Goal: Task Accomplishment & Management: Use online tool/utility

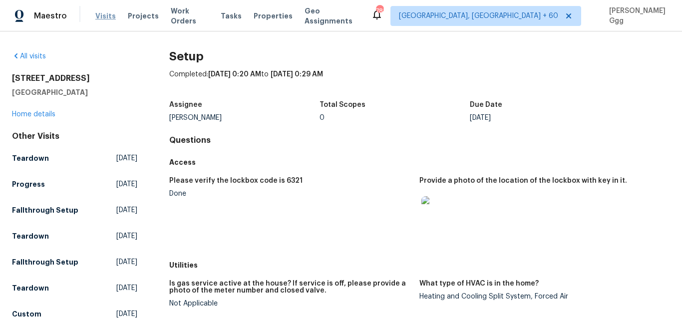
click at [102, 11] on span "Visits" at bounding box center [105, 16] width 20 height 10
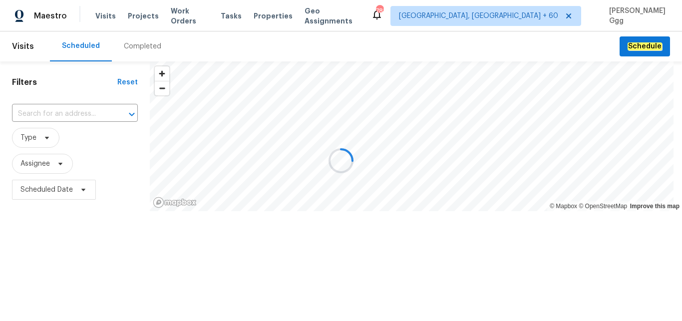
click at [129, 51] on div at bounding box center [341, 160] width 682 height 321
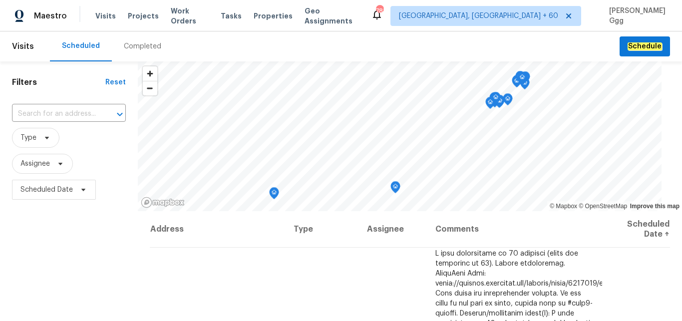
click at [134, 47] on div "Completed" at bounding box center [142, 46] width 37 height 10
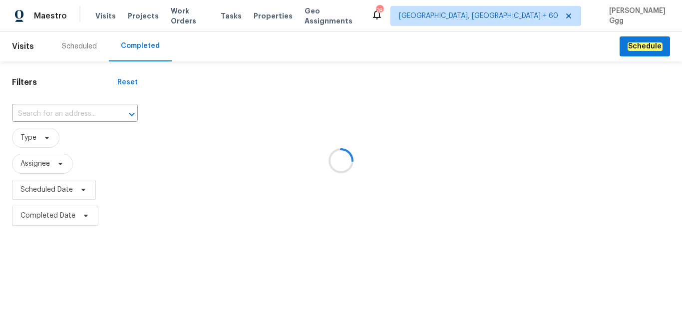
click at [41, 110] on div at bounding box center [341, 160] width 682 height 321
click at [33, 110] on div at bounding box center [341, 160] width 682 height 321
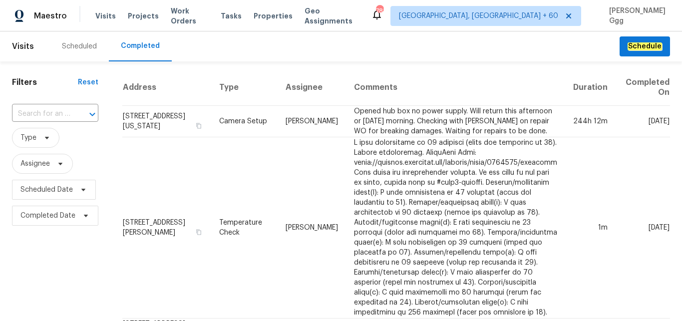
click at [33, 110] on input "text" at bounding box center [41, 113] width 58 height 15
paste input "[STREET_ADDRESS][PERSON_NAME][PERSON_NAME]"
type input "[STREET_ADDRESS][PERSON_NAME][PERSON_NAME]"
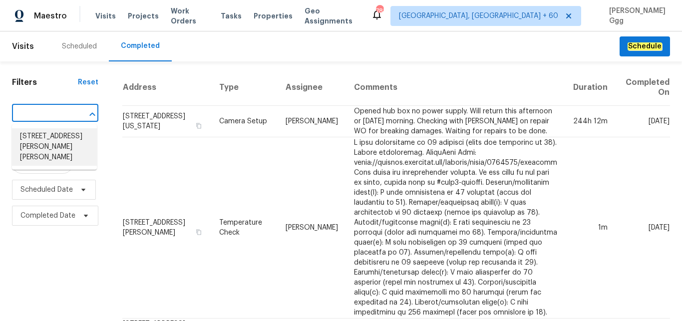
click at [35, 140] on li "[STREET_ADDRESS][PERSON_NAME][PERSON_NAME]" at bounding box center [54, 146] width 85 height 37
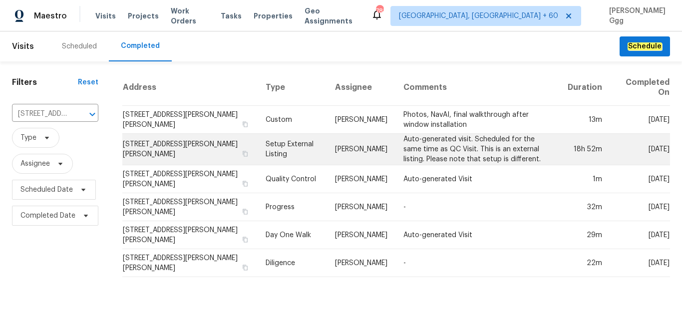
click at [279, 143] on td "Setup External Listing" at bounding box center [292, 149] width 69 height 31
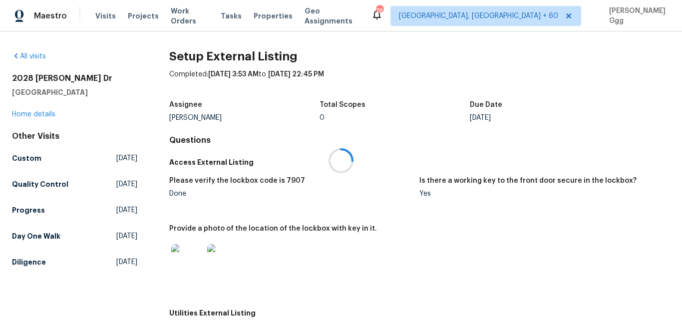
click at [36, 114] on div at bounding box center [341, 160] width 682 height 321
click at [36, 114] on link "Home details" at bounding box center [33, 114] width 43 height 7
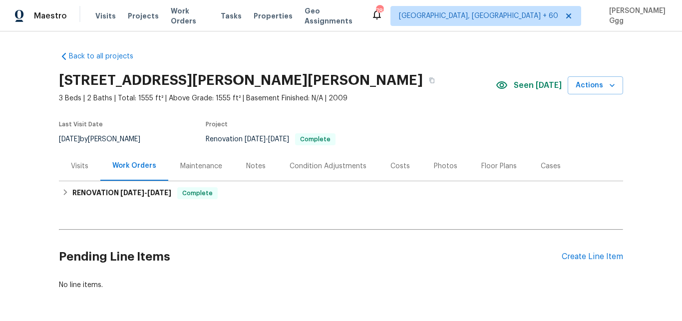
click at [434, 165] on div "Photos" at bounding box center [445, 166] width 23 height 10
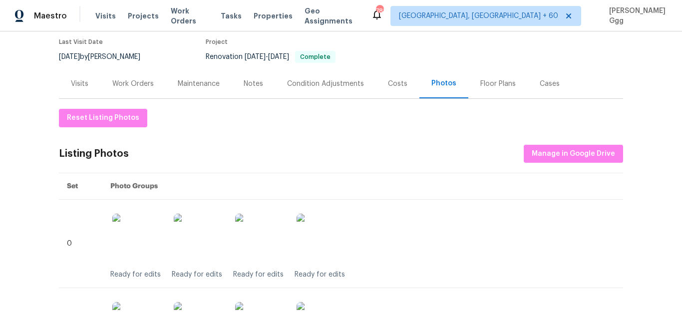
scroll to position [84, 0]
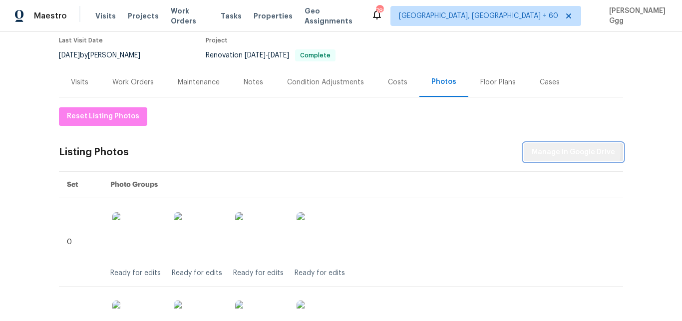
click at [557, 151] on span "Manage in Google Drive" at bounding box center [573, 152] width 83 height 12
click at [545, 152] on span "Manage in Google Drive" at bounding box center [573, 152] width 83 height 12
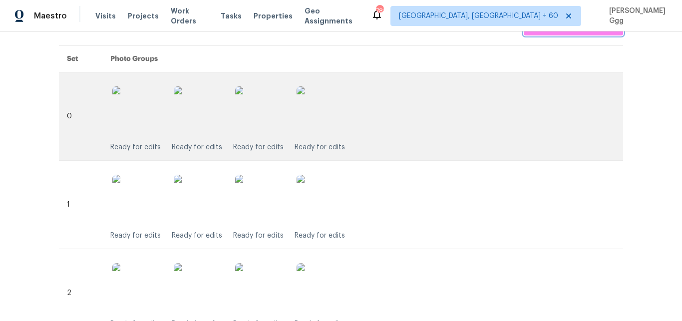
scroll to position [42, 0]
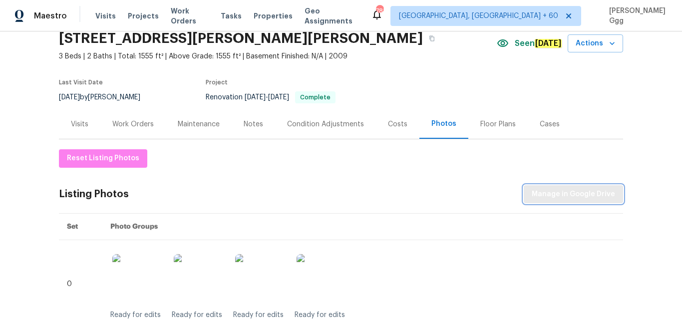
click at [566, 194] on span "Manage in Google Drive" at bounding box center [573, 194] width 83 height 12
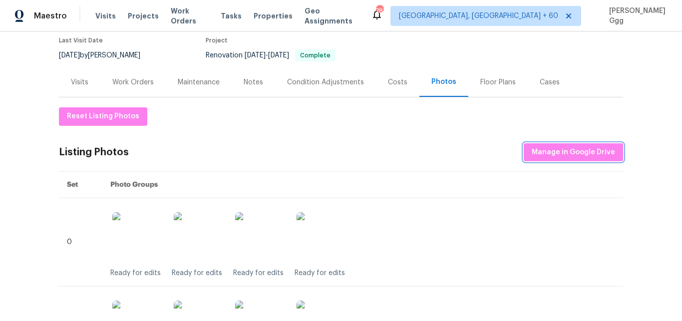
scroll to position [0, 0]
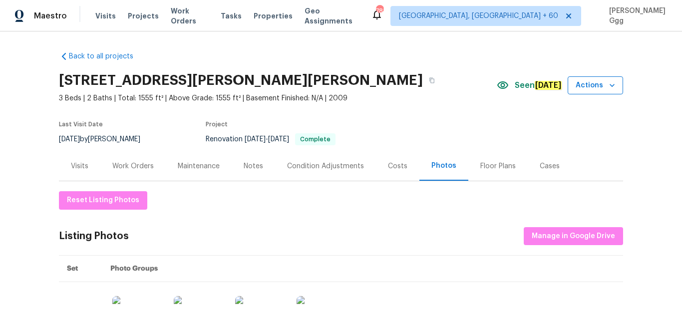
click at [607, 80] on icon "button" at bounding box center [612, 85] width 10 height 10
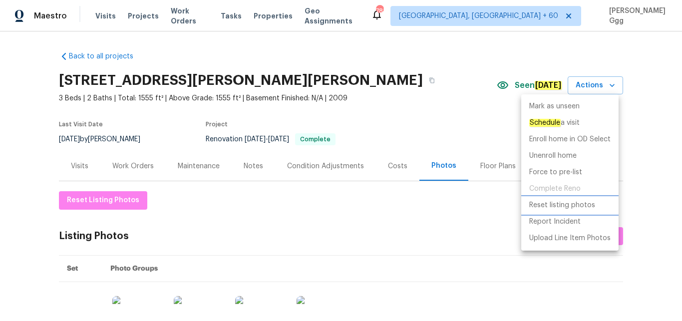
click at [567, 204] on p "Reset listing photos" at bounding box center [562, 205] width 66 height 10
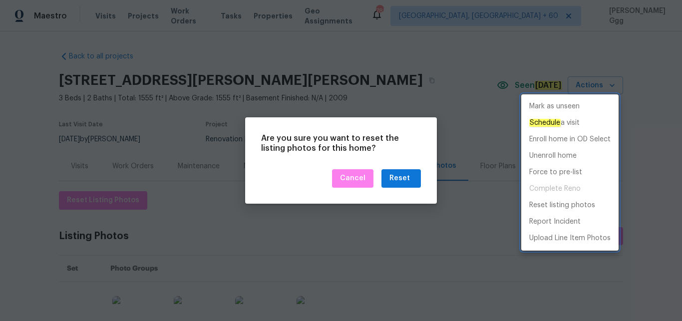
click at [414, 179] on div at bounding box center [341, 160] width 682 height 321
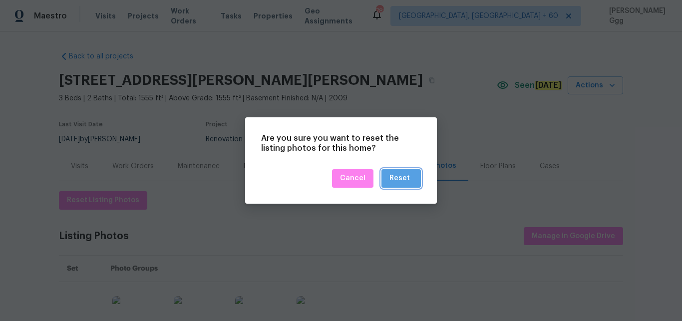
click at [414, 179] on button "Reset" at bounding box center [401, 178] width 39 height 18
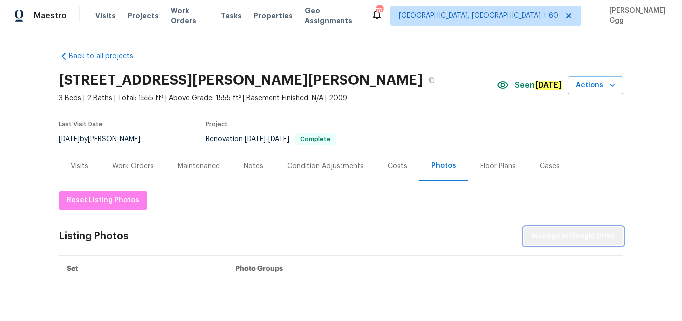
click at [590, 238] on span "Manage in Google Drive" at bounding box center [573, 236] width 83 height 12
